Goal: Check status: Check status

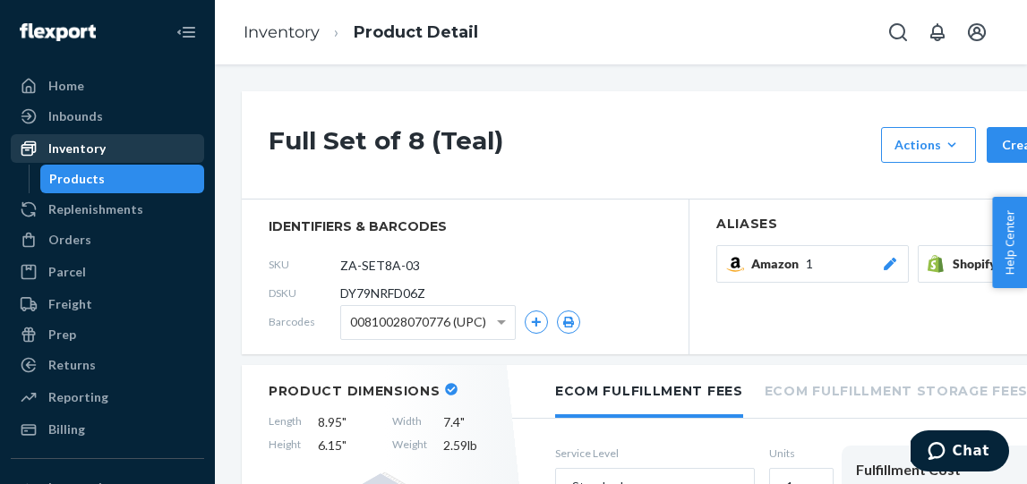
click at [61, 150] on div "Inventory" at bounding box center [76, 149] width 57 height 18
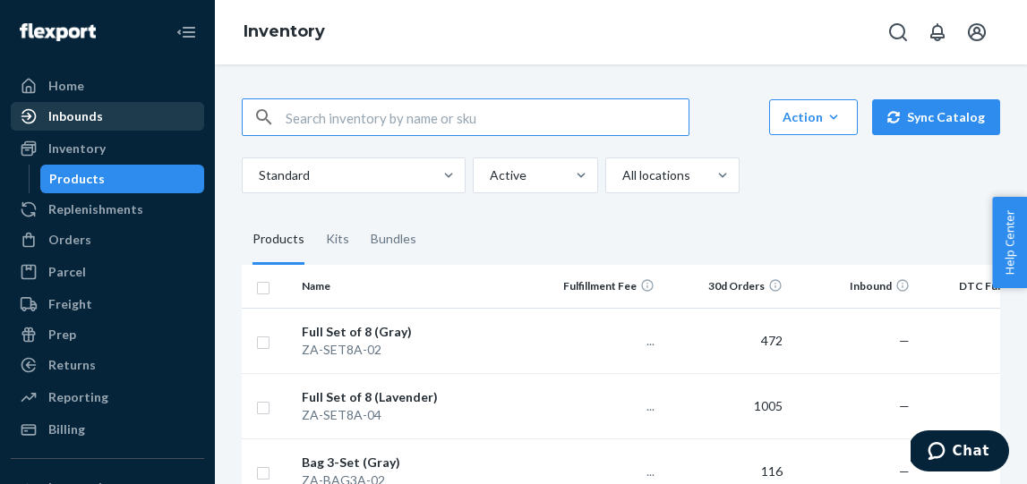
click at [79, 117] on div "Inbounds" at bounding box center [75, 116] width 55 height 18
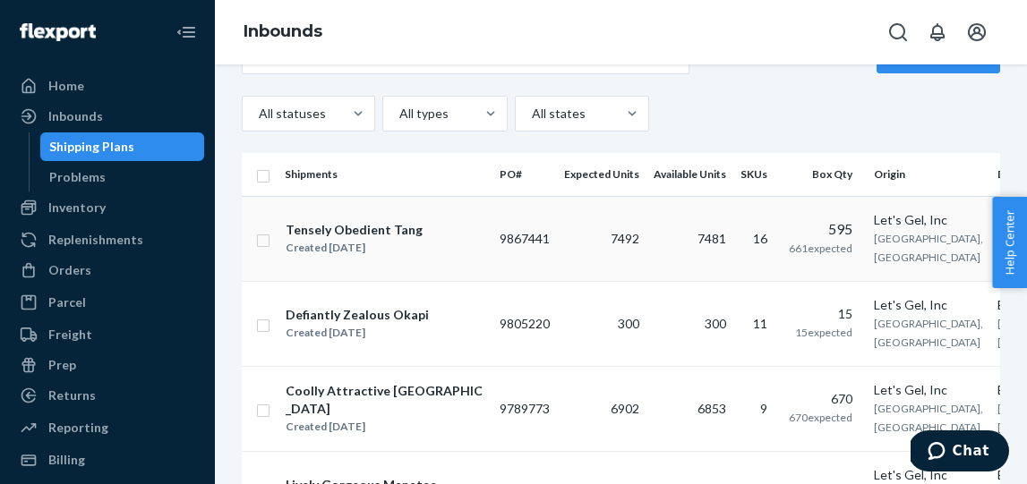
click at [523, 247] on td "9867441" at bounding box center [524, 238] width 64 height 85
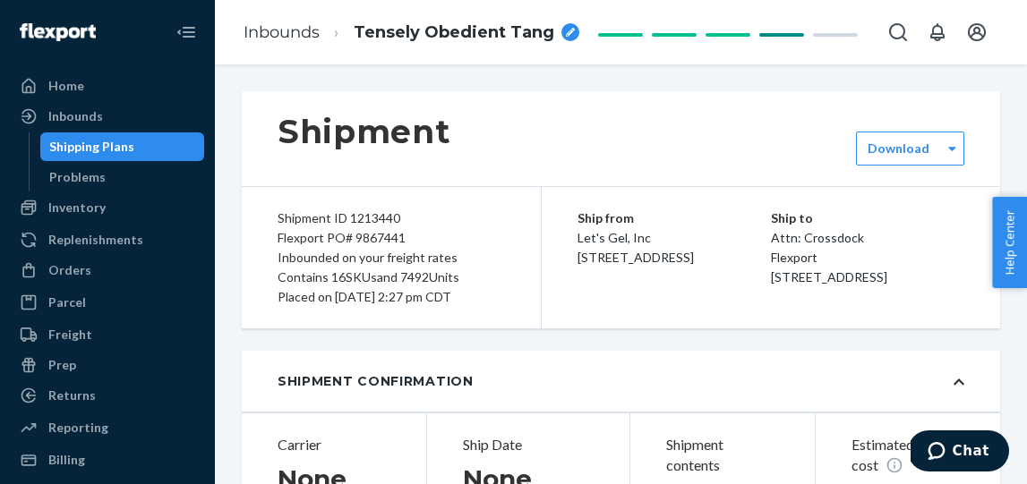
type input "1213440"
type input "33131068"
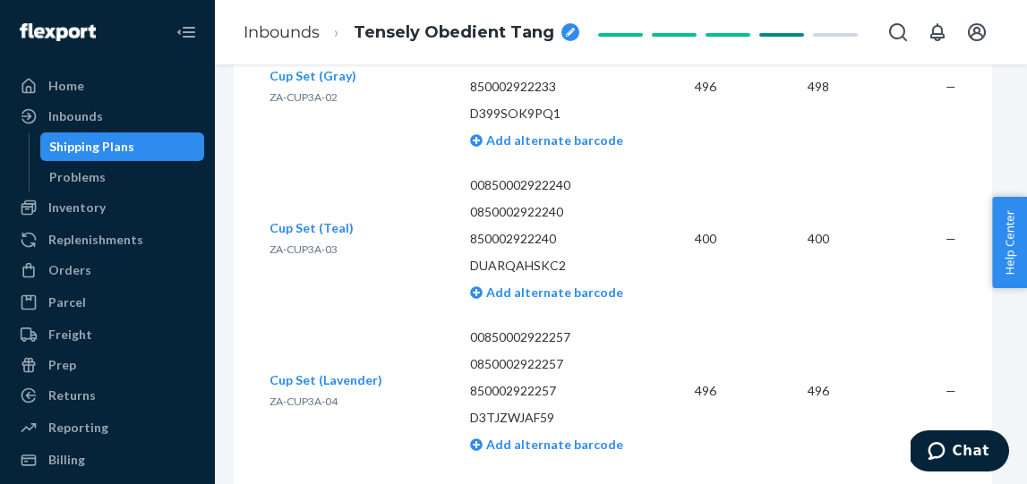
scroll to position [5265, 8]
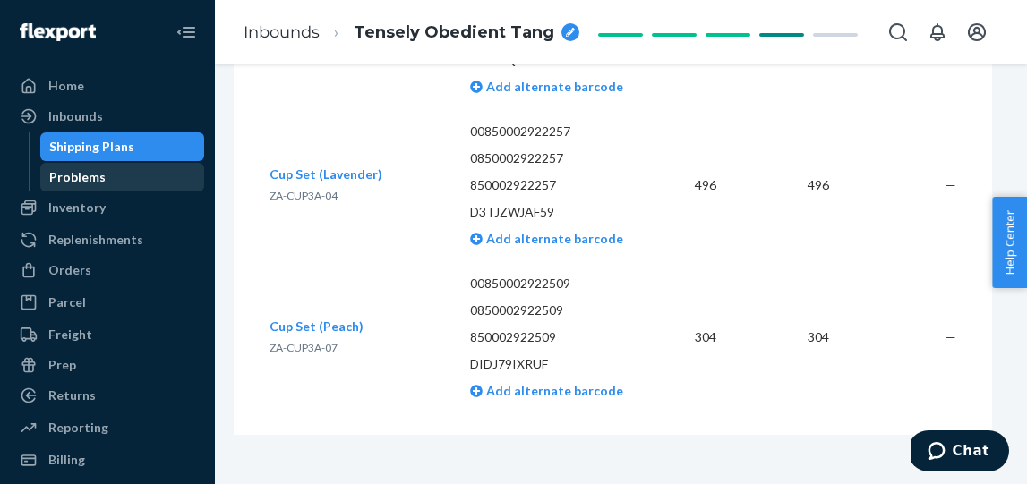
click at [91, 182] on div "Problems" at bounding box center [77, 177] width 56 height 18
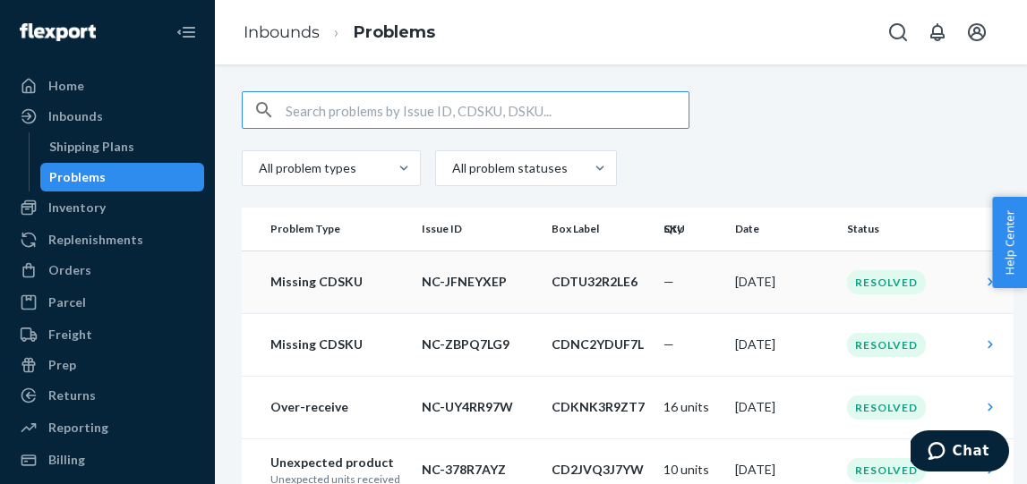
click at [852, 291] on div "Resolved" at bounding box center [886, 282] width 79 height 24
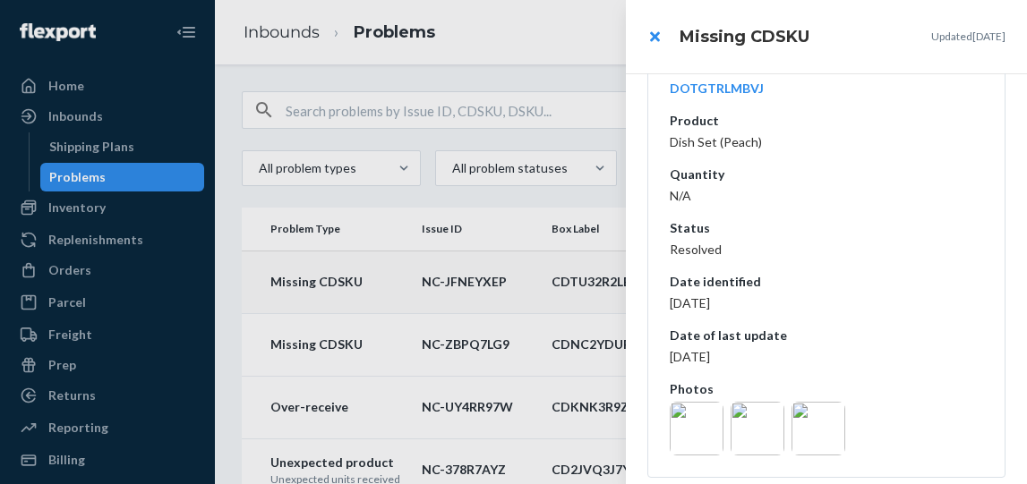
scroll to position [469, 0]
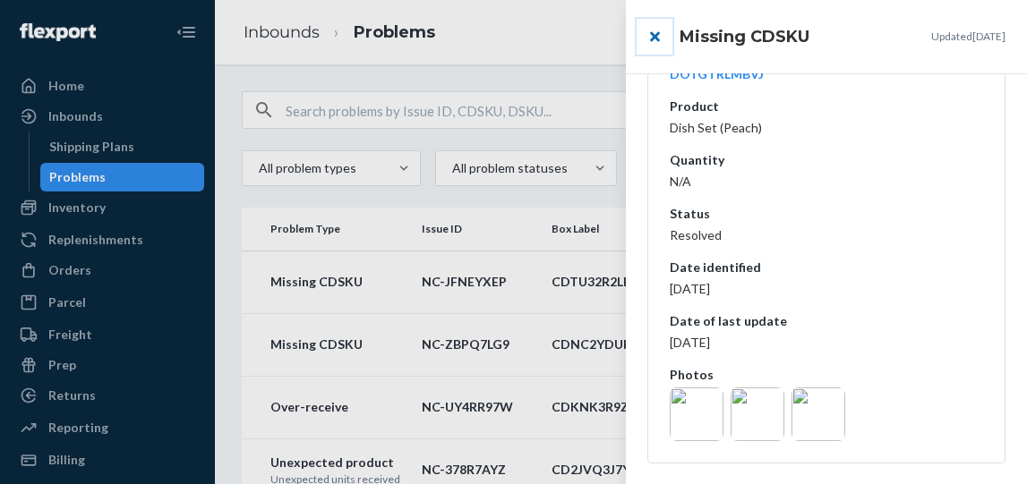
click at [651, 33] on button "close" at bounding box center [655, 37] width 36 height 36
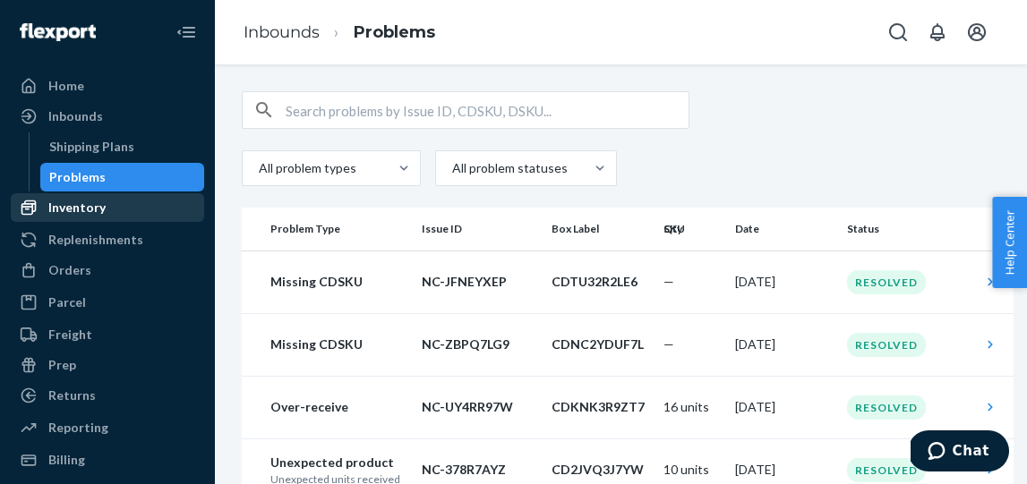
click at [90, 211] on div "Inventory" at bounding box center [76, 208] width 57 height 18
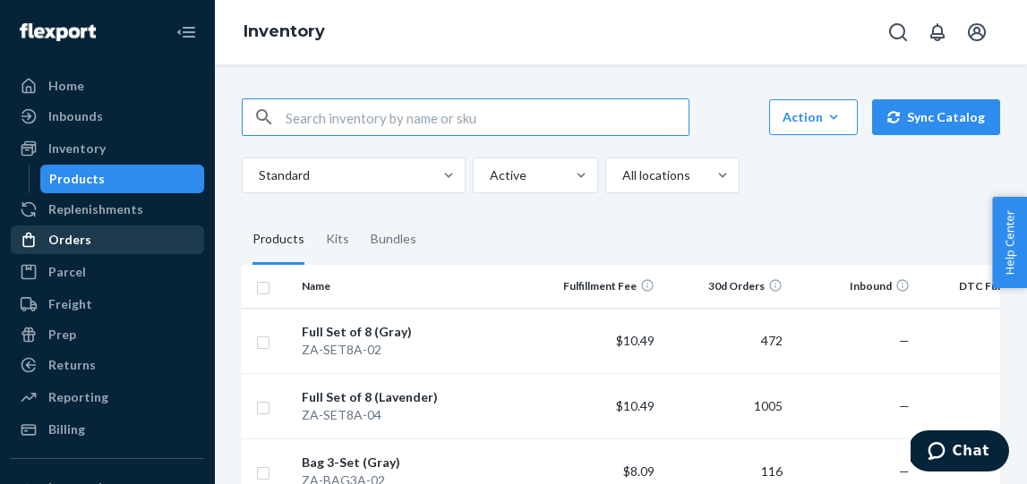
click at [81, 239] on div "Orders" at bounding box center [69, 240] width 43 height 18
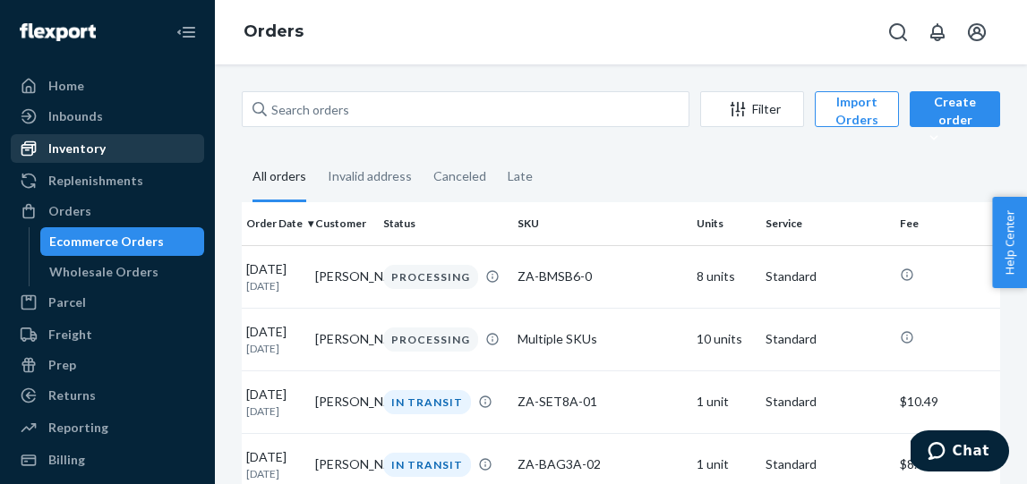
click at [92, 145] on div "Inventory" at bounding box center [76, 149] width 57 height 18
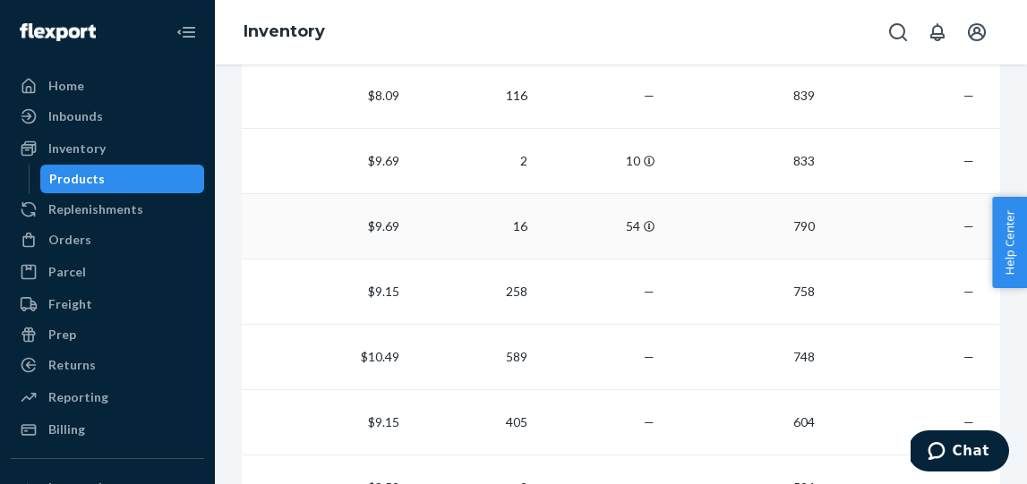
scroll to position [0, 274]
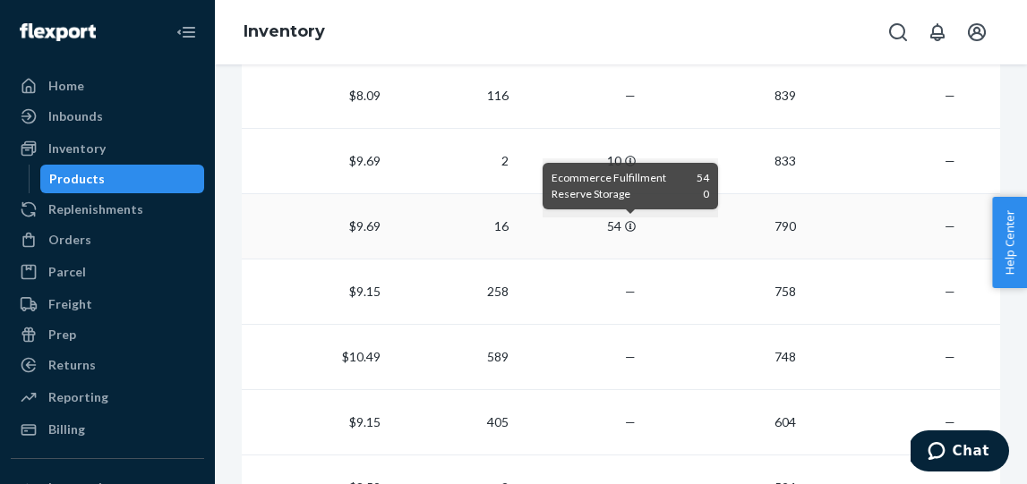
click at [630, 227] on icon at bounding box center [630, 226] width 11 height 11
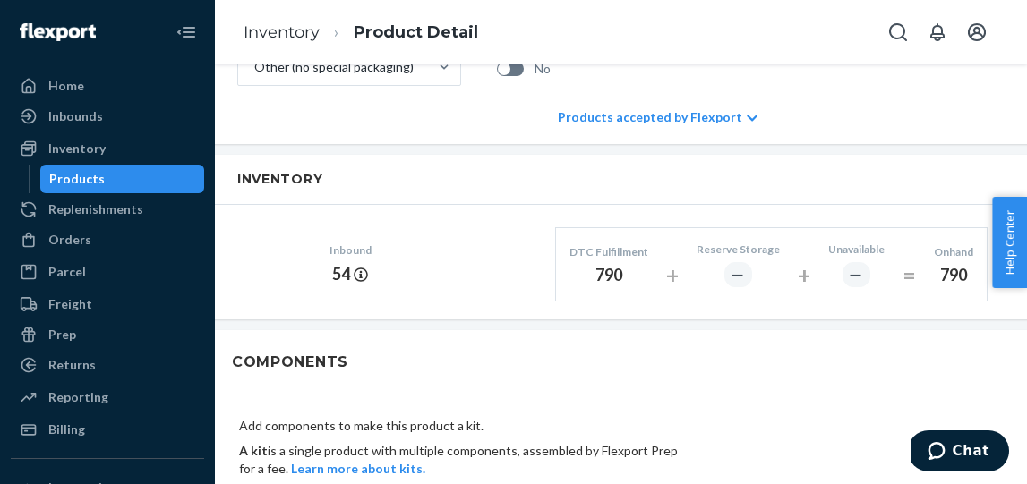
scroll to position [792, 0]
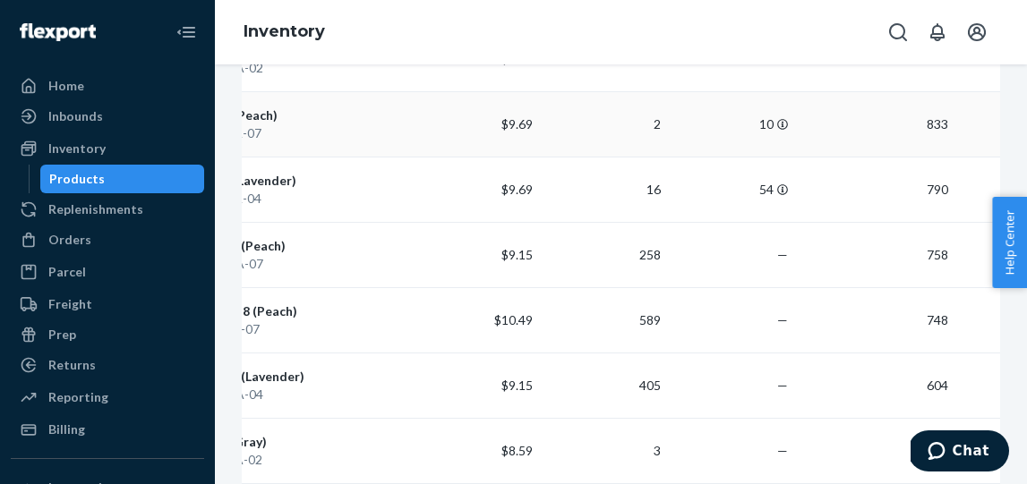
scroll to position [0, 120]
